Goal: Transaction & Acquisition: Register for event/course

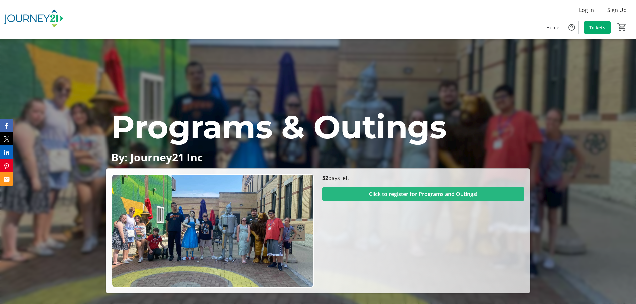
click at [411, 192] on span "Click to register for Programs and Outings!" at bounding box center [423, 194] width 109 height 8
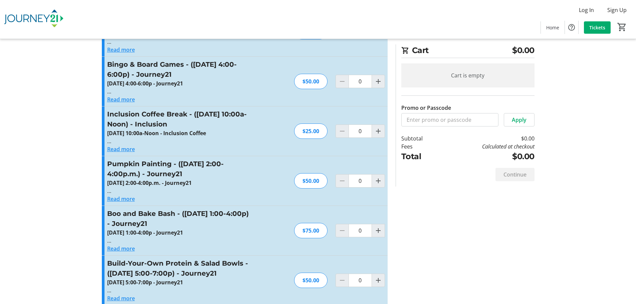
scroll to position [267, 0]
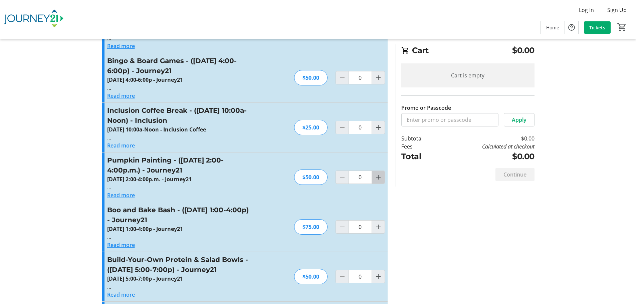
click at [378, 178] on mat-icon "Increment by one" at bounding box center [379, 177] width 8 height 8
type input "1"
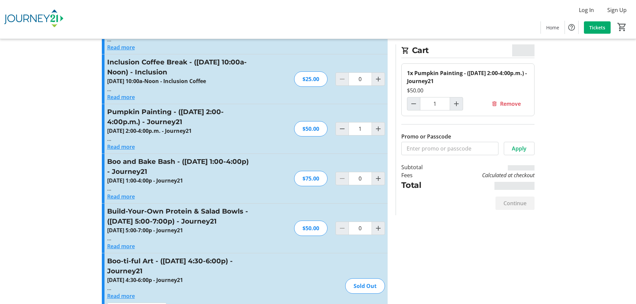
scroll to position [334, 0]
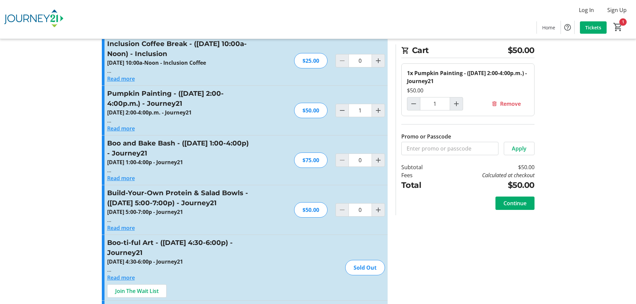
click at [125, 127] on button "Read more" at bounding box center [121, 129] width 28 height 8
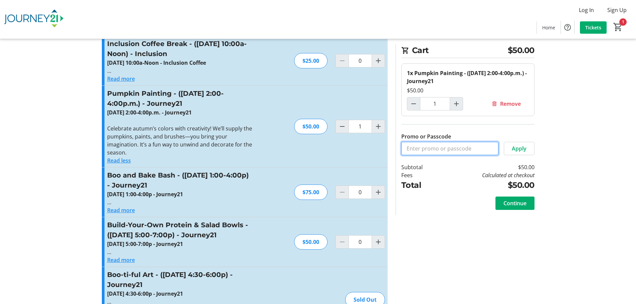
click at [438, 147] on input "Promo or Passcode" at bounding box center [450, 148] width 97 height 13
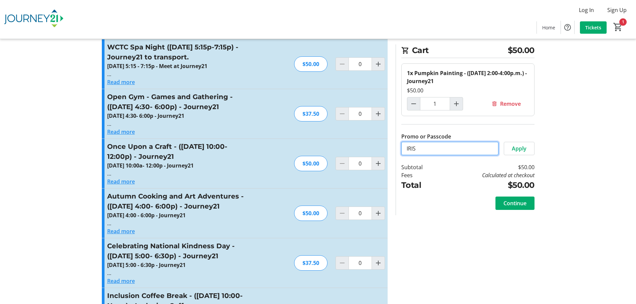
scroll to position [802, 0]
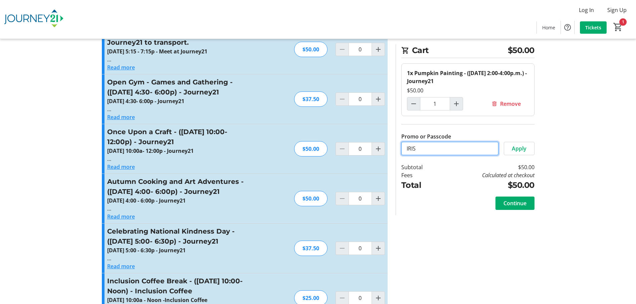
type input "IRIS"
click at [126, 113] on button "Read more" at bounding box center [121, 117] width 28 height 8
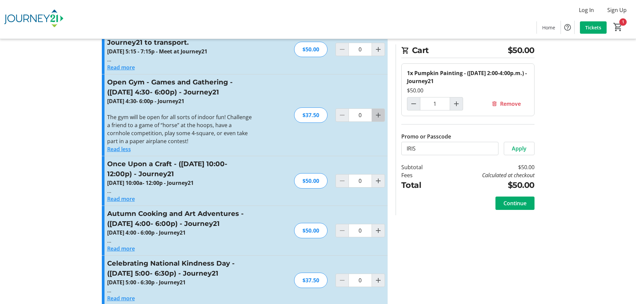
click at [379, 111] on mat-icon "Increment by one" at bounding box center [379, 115] width 8 height 8
type input "1"
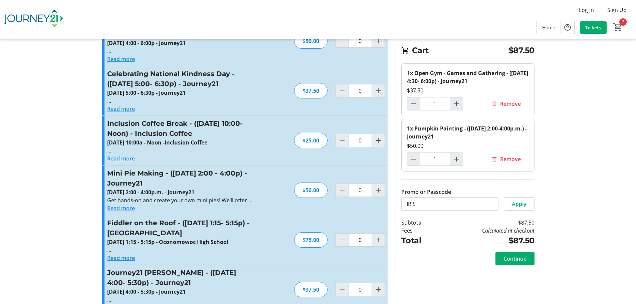
scroll to position [1002, 0]
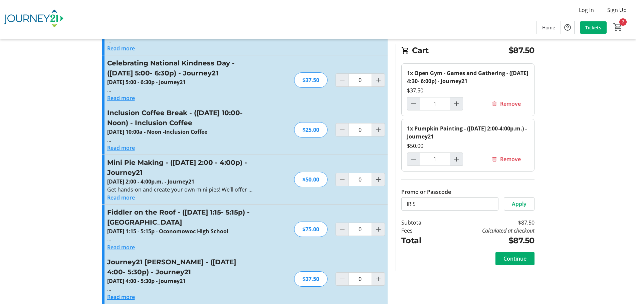
click at [130, 144] on button "Read more" at bounding box center [121, 148] width 28 height 8
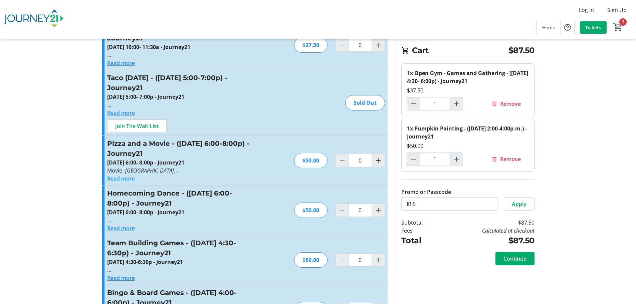
scroll to position [7, 0]
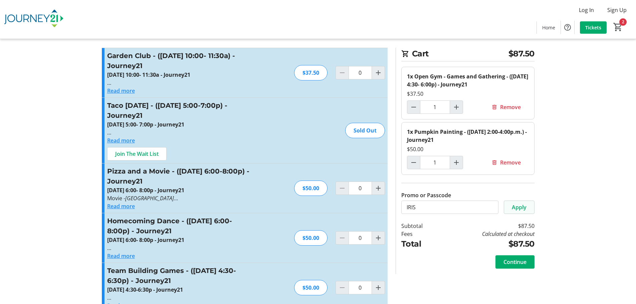
click at [523, 207] on span "Apply" at bounding box center [519, 207] width 15 height 8
click at [515, 272] on span "Continue" at bounding box center [515, 270] width 23 height 8
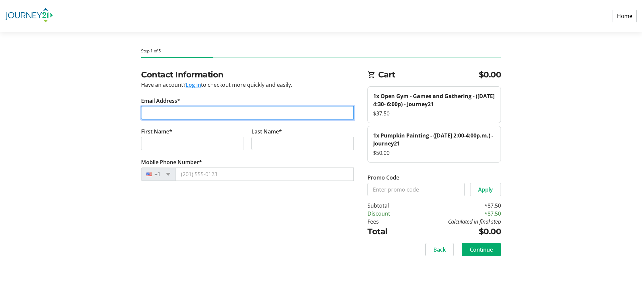
click at [199, 112] on input "Email Address*" at bounding box center [247, 112] width 212 height 13
click at [200, 111] on input "Email Address*" at bounding box center [247, 112] width 212 height 13
paste input "[PERSON_NAME][EMAIL_ADDRESS][DOMAIN_NAME]"
type input "[PERSON_NAME][EMAIL_ADDRESS][DOMAIN_NAME]"
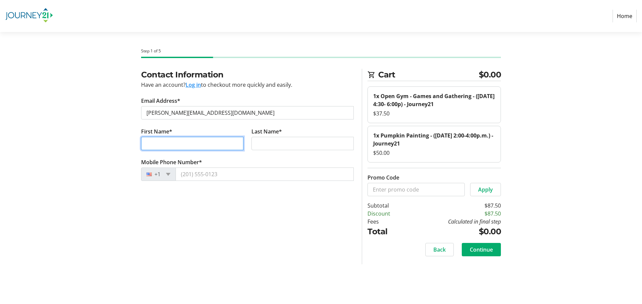
click at [190, 142] on input "First Name*" at bounding box center [192, 143] width 102 height 13
type input "Colton"
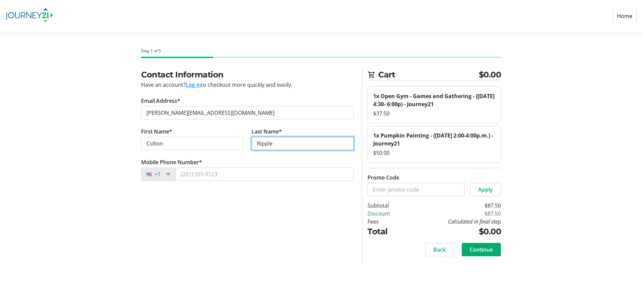
type input "Ripple"
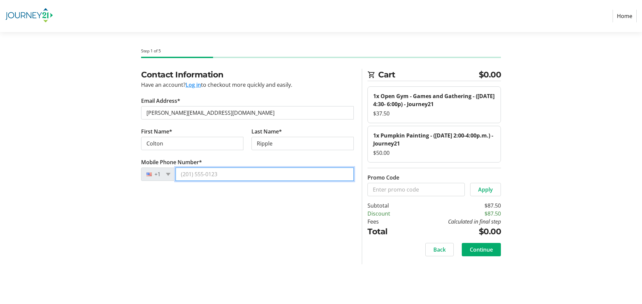
click at [229, 174] on input "Mobile Phone Number*" at bounding box center [264, 174] width 178 height 13
click at [184, 174] on input "Mobile Phone Number*" at bounding box center [264, 174] width 178 height 13
paste input "[PHONE_NUMBER]"
type input "[PHONE_NUMBER]"
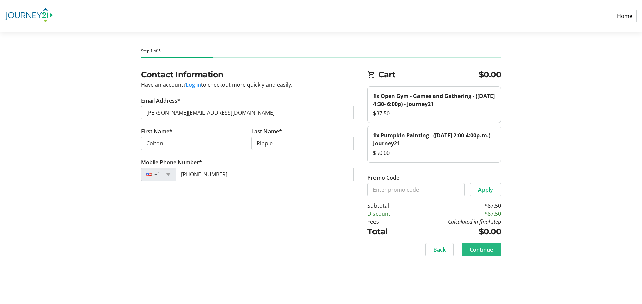
click at [486, 251] on span "Continue" at bounding box center [480, 250] width 23 height 8
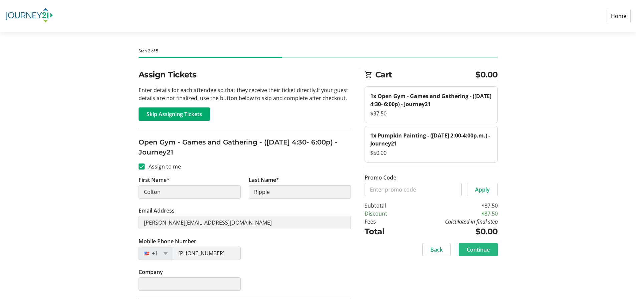
click at [479, 252] on span "Continue" at bounding box center [478, 250] width 23 height 8
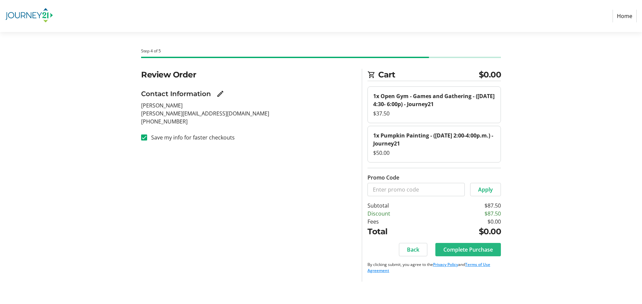
click at [480, 251] on span "Complete Purchase" at bounding box center [467, 250] width 49 height 8
